Goal: Use online tool/utility: Utilize a website feature to perform a specific function

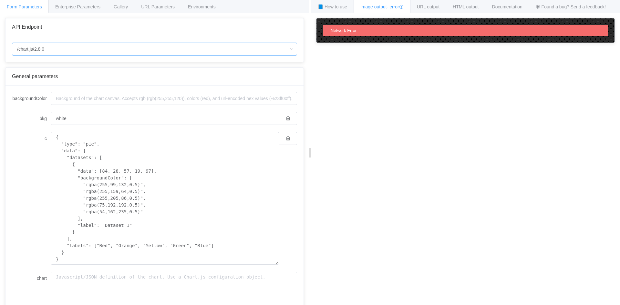
click at [74, 54] on input "/chart.js/2.8.0" at bounding box center [154, 49] width 285 height 13
click at [66, 66] on li "/chart" at bounding box center [154, 67] width 285 height 11
type input "/chart"
type input "20"
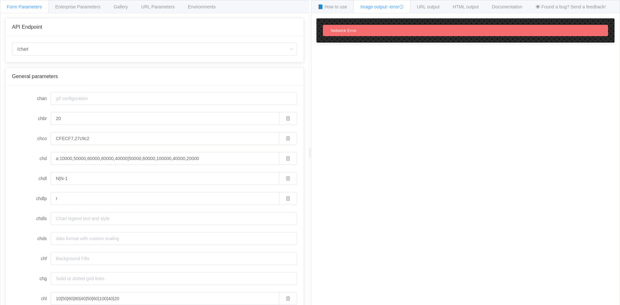
click at [78, 42] on div "/chart" at bounding box center [154, 49] width 298 height 26
click at [78, 48] on input "/chart" at bounding box center [154, 49] width 285 height 13
click at [78, 74] on li "/chart.js/2.8.0" at bounding box center [154, 78] width 285 height 11
type input "/chart.js/2.8.0"
type input "white"
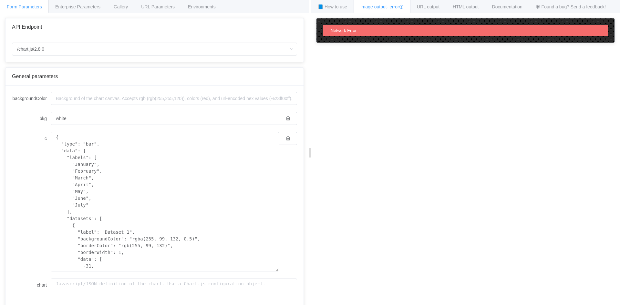
click at [404, 8] on icon at bounding box center [401, 7] width 5 height 5
click at [562, 8] on span "🕷 Found a bug? Send a feedback!" at bounding box center [571, 6] width 70 height 5
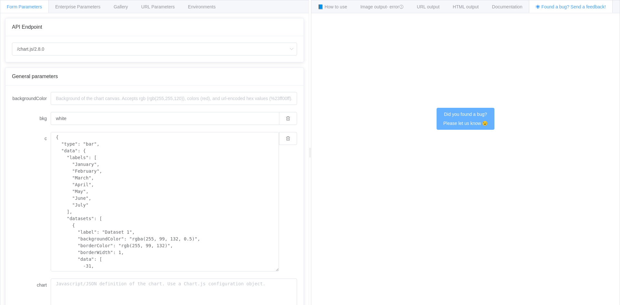
click at [459, 120] on button "Did you found a bug? Please let us know 😉" at bounding box center [466, 119] width 58 height 22
